Goal: Check status

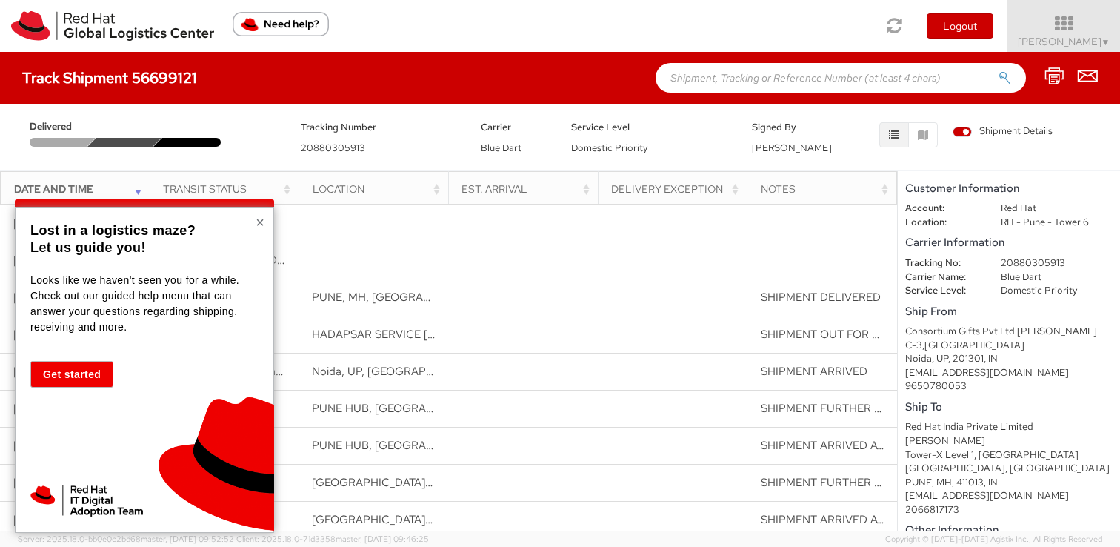
click at [261, 224] on button "×" at bounding box center [260, 222] width 9 height 15
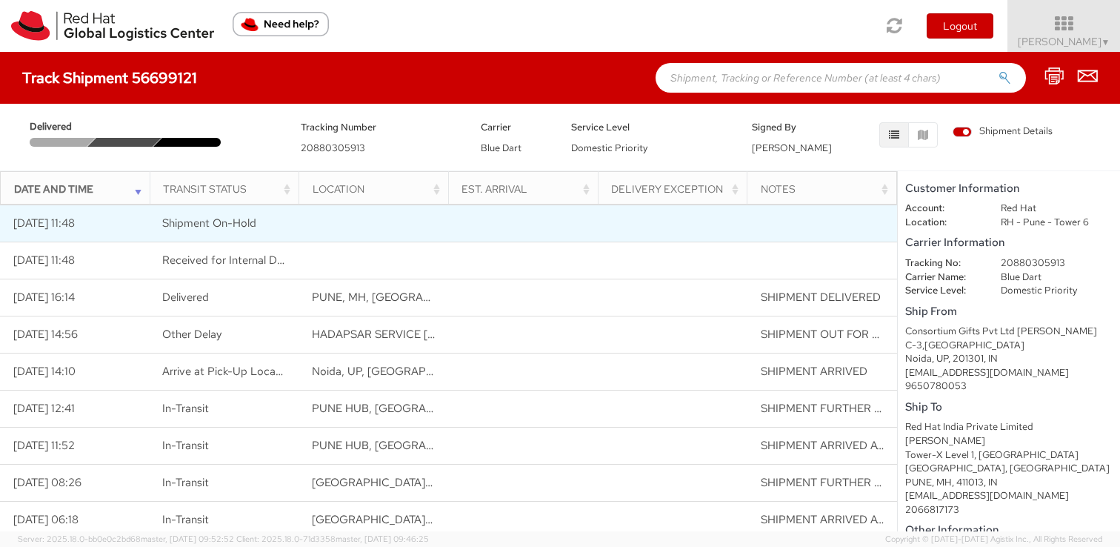
click at [678, 242] on td at bounding box center [673, 223] width 150 height 37
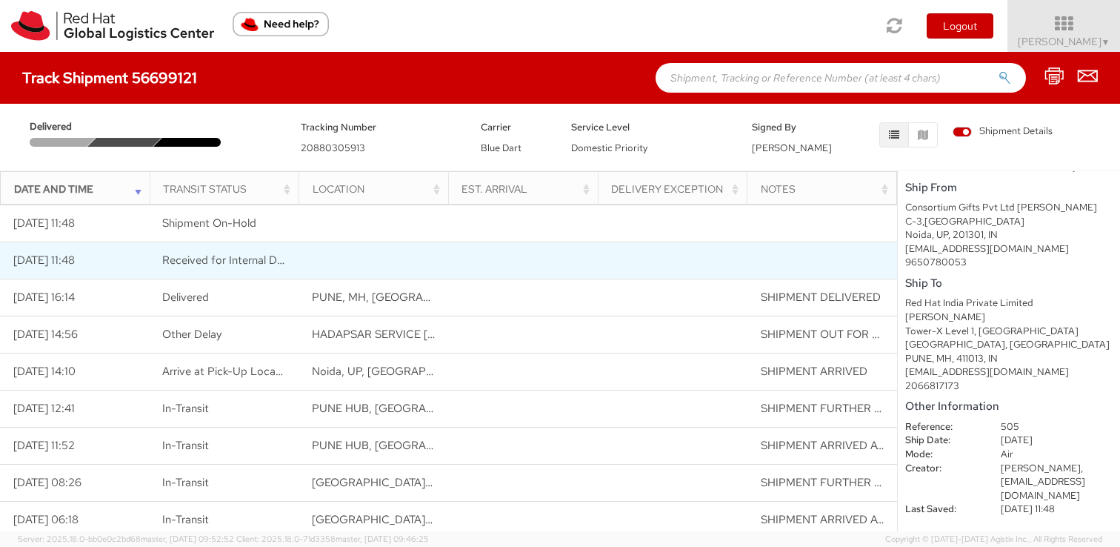
click at [390, 279] on td at bounding box center [374, 260] width 150 height 37
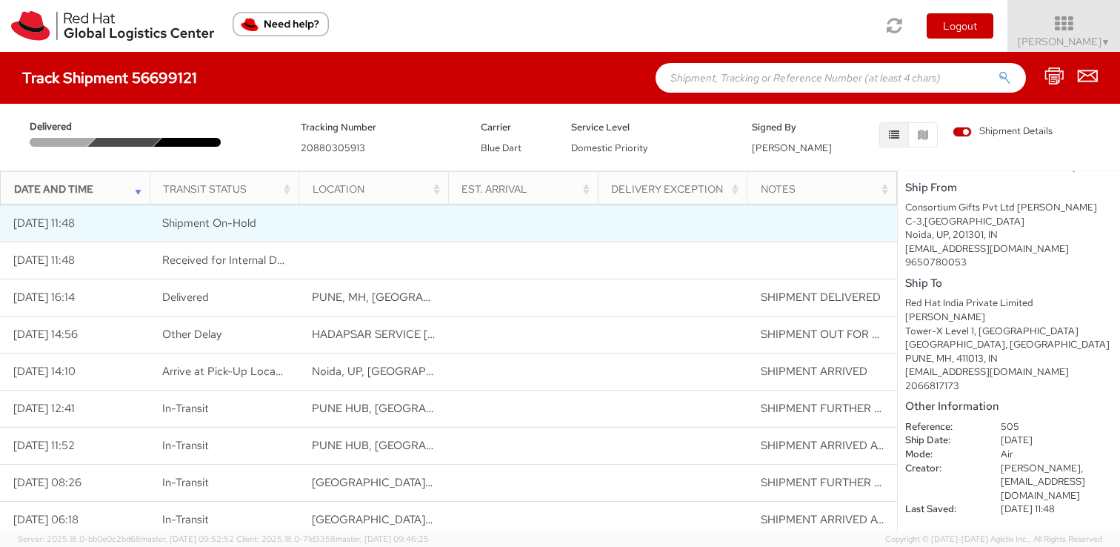
click at [377, 242] on td at bounding box center [374, 223] width 150 height 37
